Goal: Check status: Check status

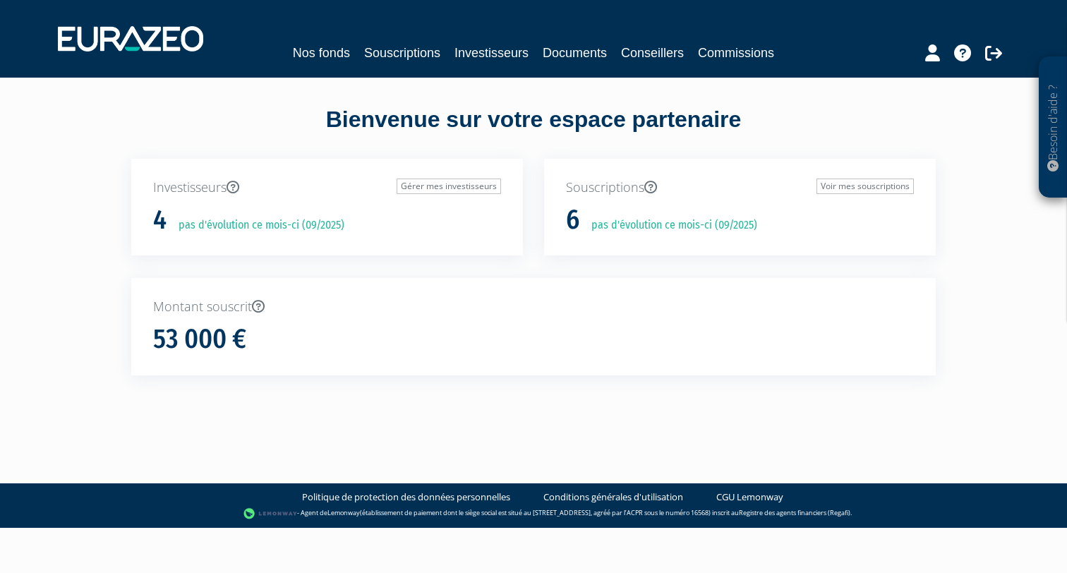
click at [350, 52] on div "Nos fonds Souscriptions Investisseurs Documents Conseillers Commissions" at bounding box center [533, 53] width 649 height 20
click at [332, 51] on link "Nos fonds" at bounding box center [321, 53] width 57 height 20
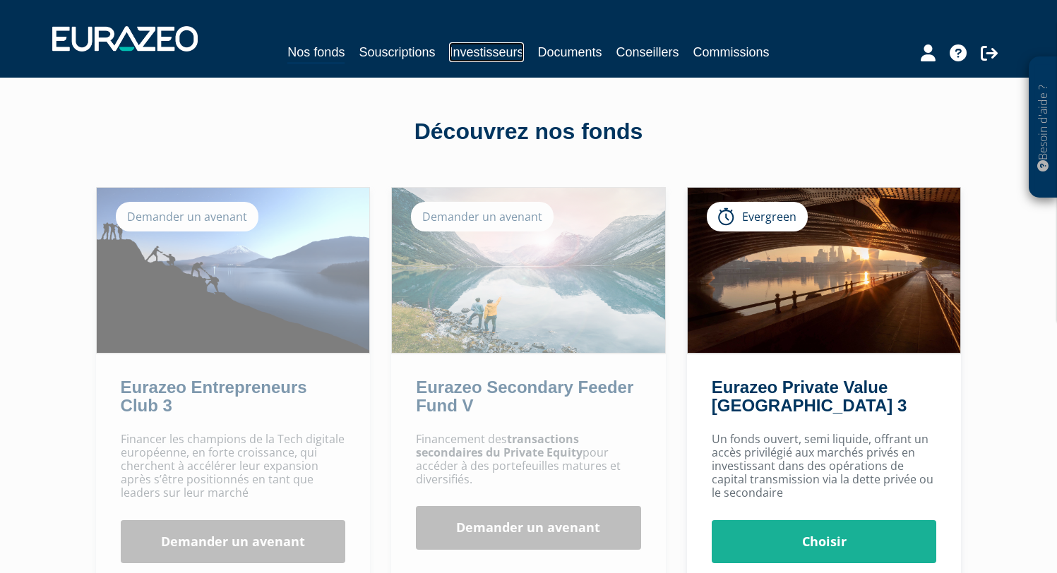
click at [505, 52] on link "Investisseurs" at bounding box center [486, 52] width 74 height 20
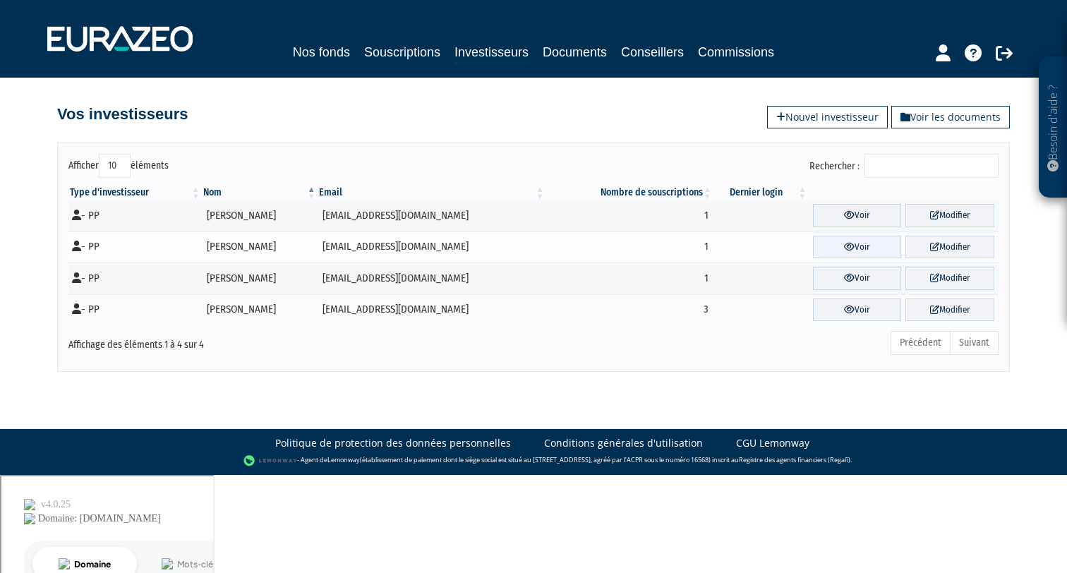
click at [870, 253] on link "Voir" at bounding box center [857, 247] width 89 height 23
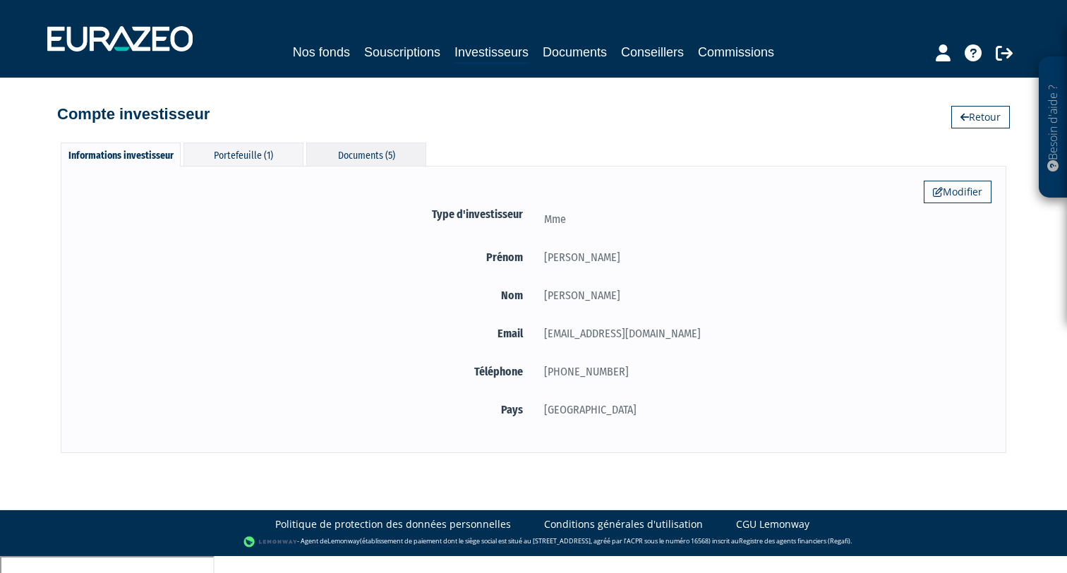
click at [344, 161] on div "Documents (5)" at bounding box center [366, 154] width 120 height 23
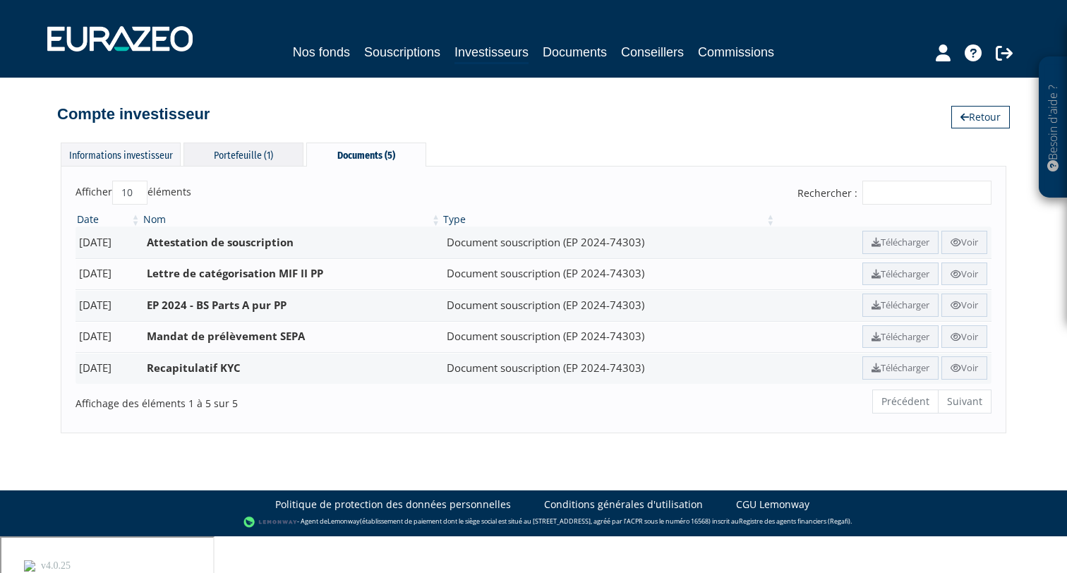
click at [263, 161] on div "Portefeuille (1)" at bounding box center [244, 154] width 120 height 23
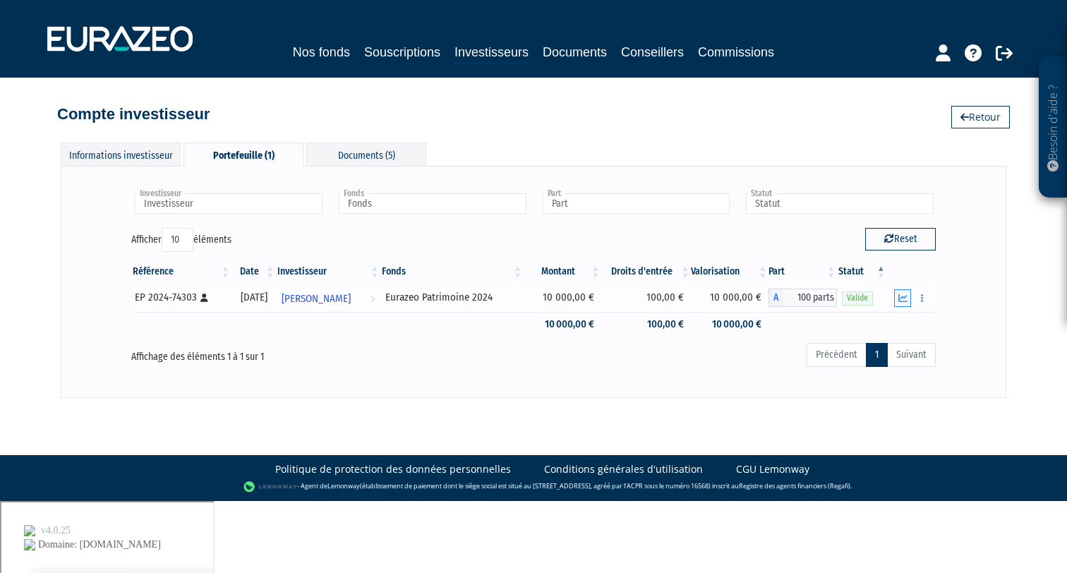
click at [904, 296] on icon "button" at bounding box center [903, 298] width 9 height 9
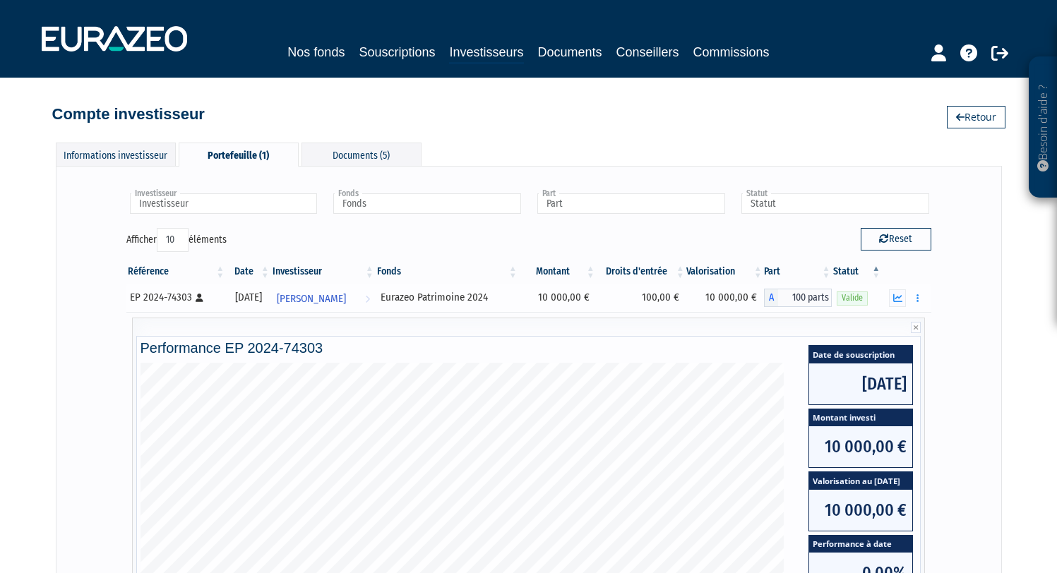
click at [757, 294] on td "10 000,00 €" at bounding box center [725, 298] width 78 height 28
click at [150, 152] on div "Informations investisseur" at bounding box center [116, 154] width 120 height 23
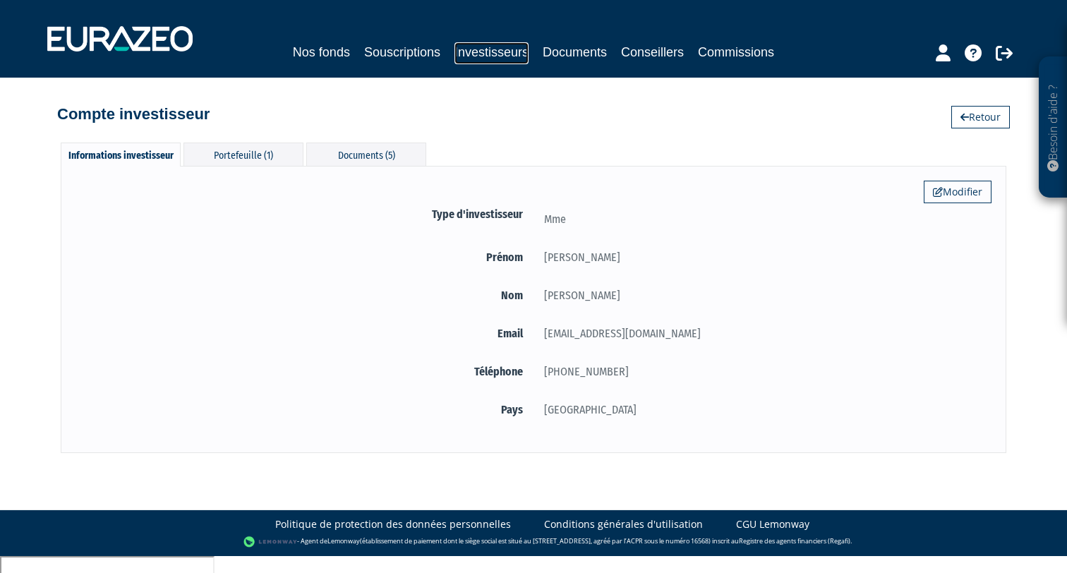
click at [496, 49] on link "Investisseurs" at bounding box center [492, 53] width 74 height 22
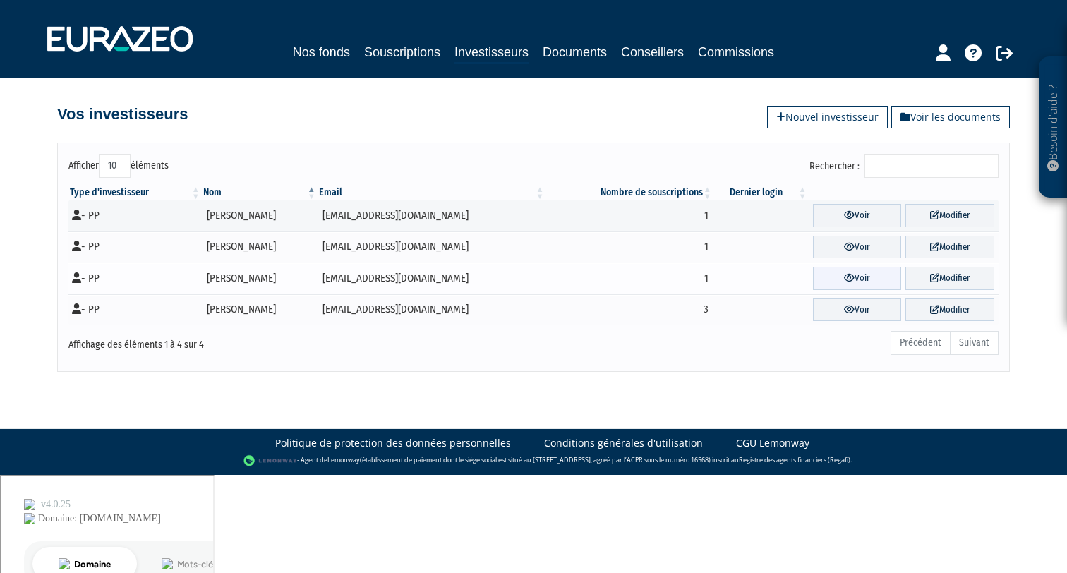
click at [882, 283] on link "Voir" at bounding box center [857, 278] width 89 height 23
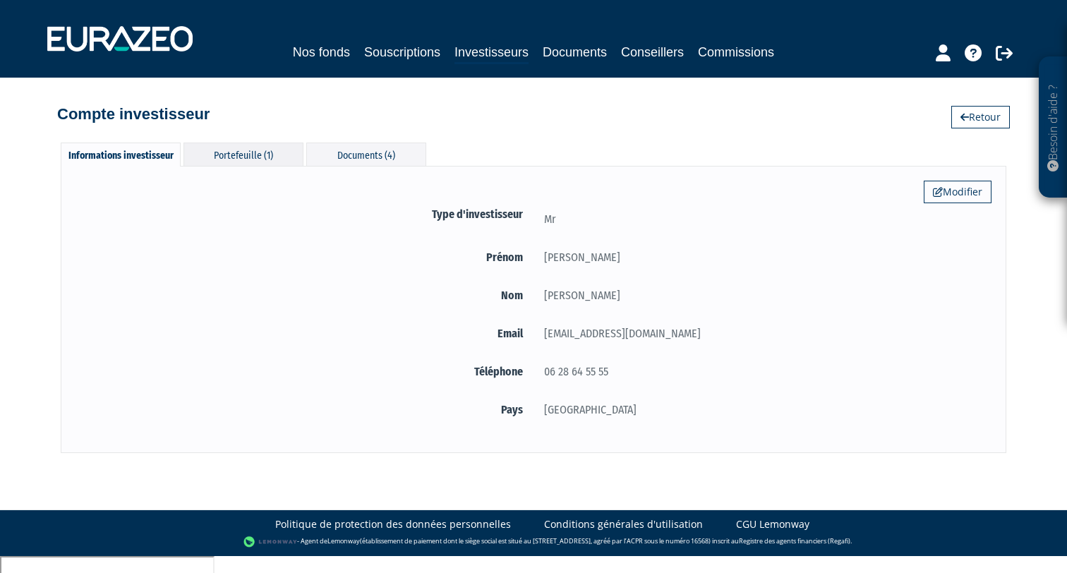
click at [274, 157] on div "Portefeuille (1)" at bounding box center [244, 154] width 120 height 23
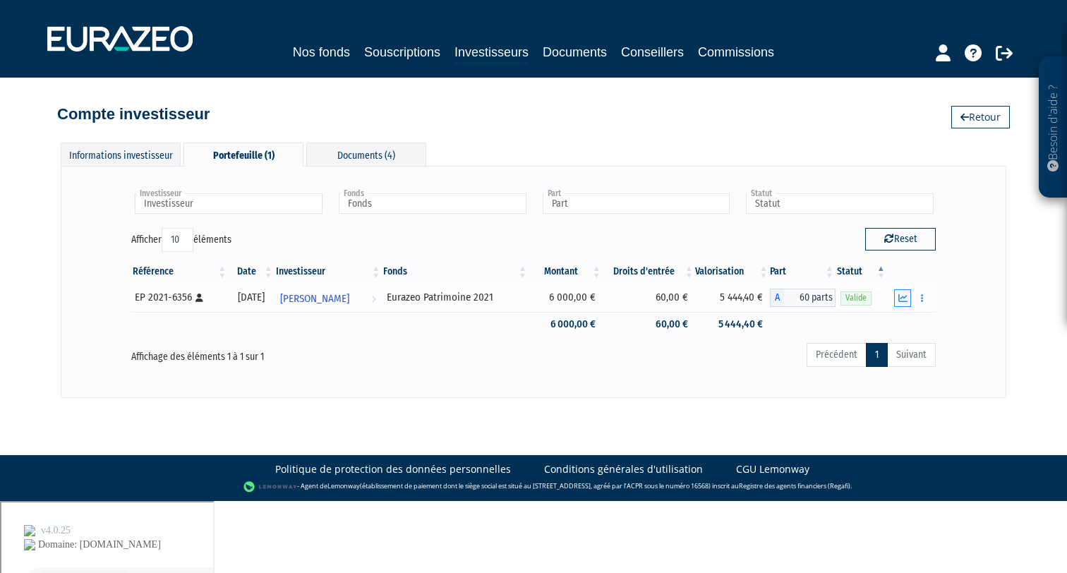
click at [902, 299] on icon "button" at bounding box center [903, 298] width 9 height 9
